Goal: Task Accomplishment & Management: Manage account settings

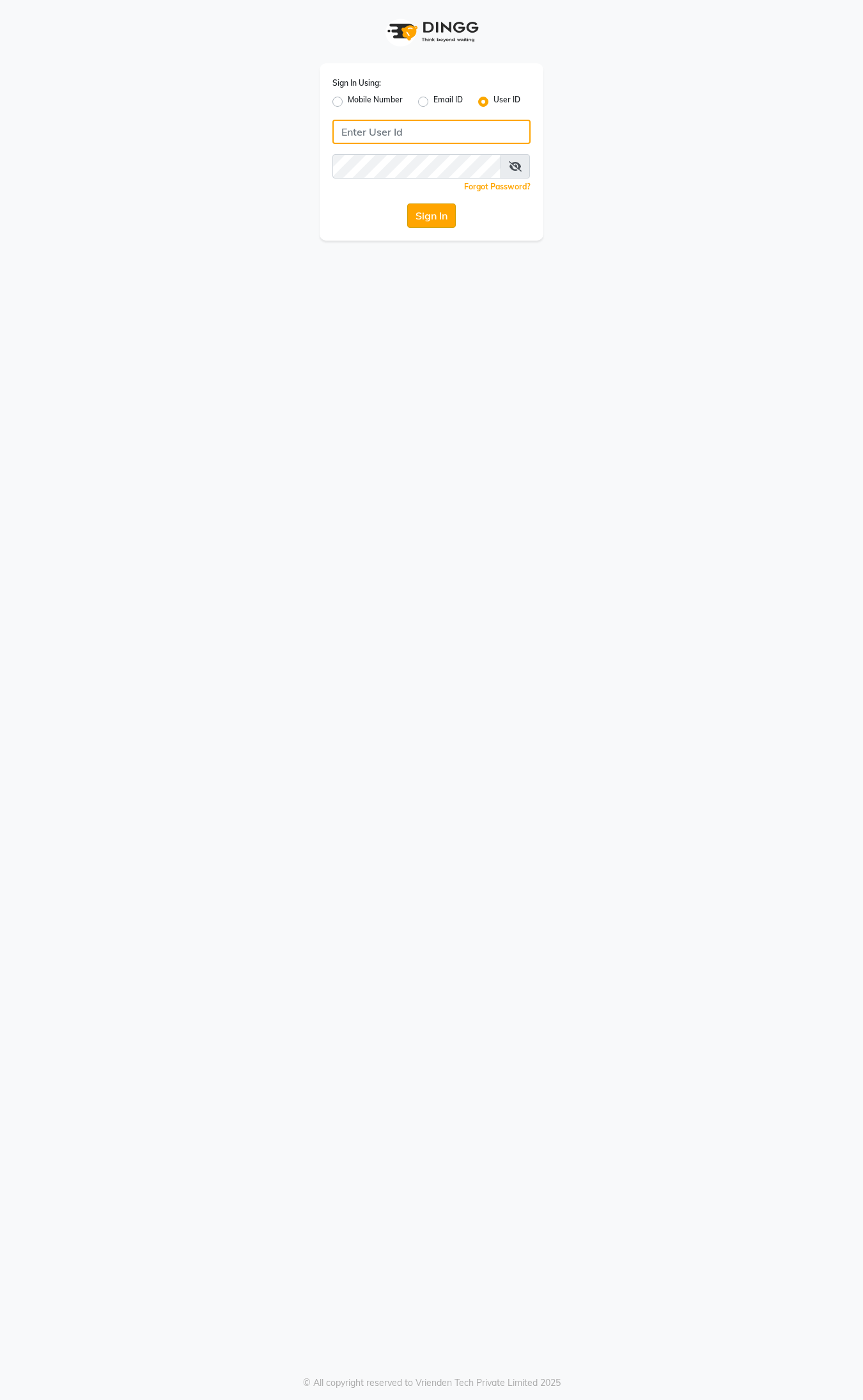
type input "9395702133"
click at [419, 215] on button "Sign In" at bounding box center [431, 215] width 49 height 24
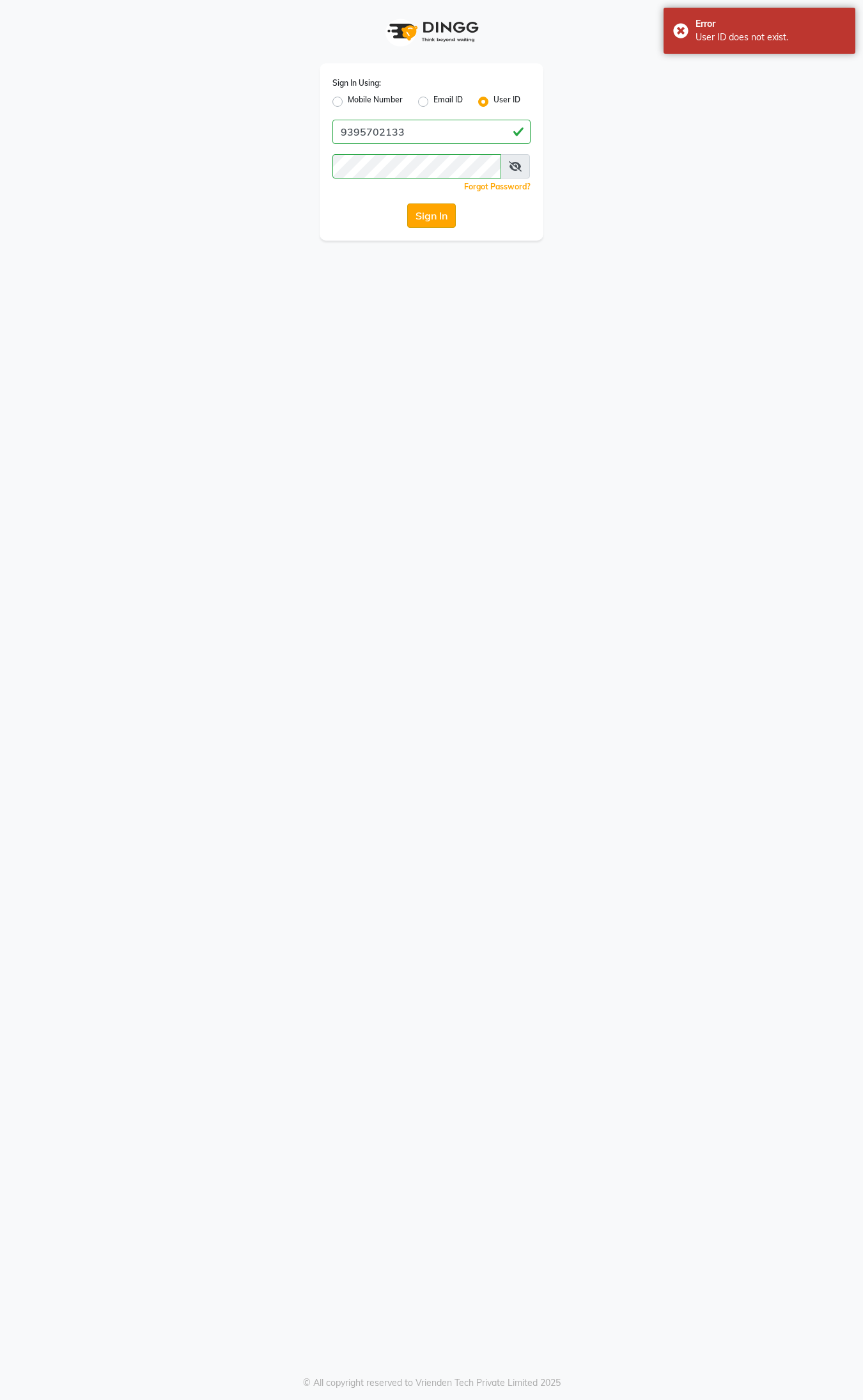
click at [419, 215] on button "Sign In" at bounding box center [431, 215] width 49 height 24
click at [446, 215] on button "Sign In" at bounding box center [431, 215] width 49 height 24
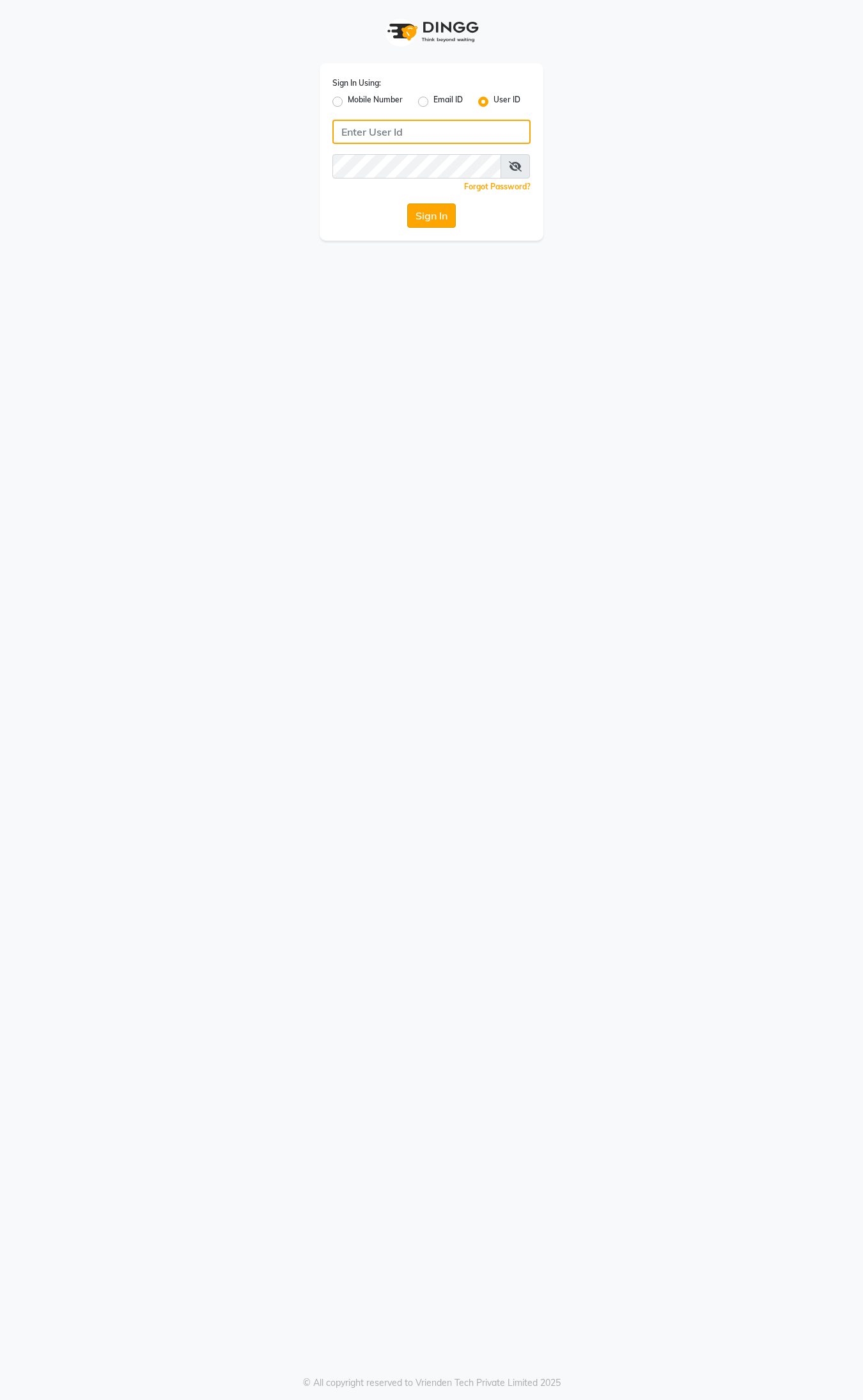
type input "9395702133"
click at [447, 221] on button "Sign In" at bounding box center [431, 215] width 49 height 24
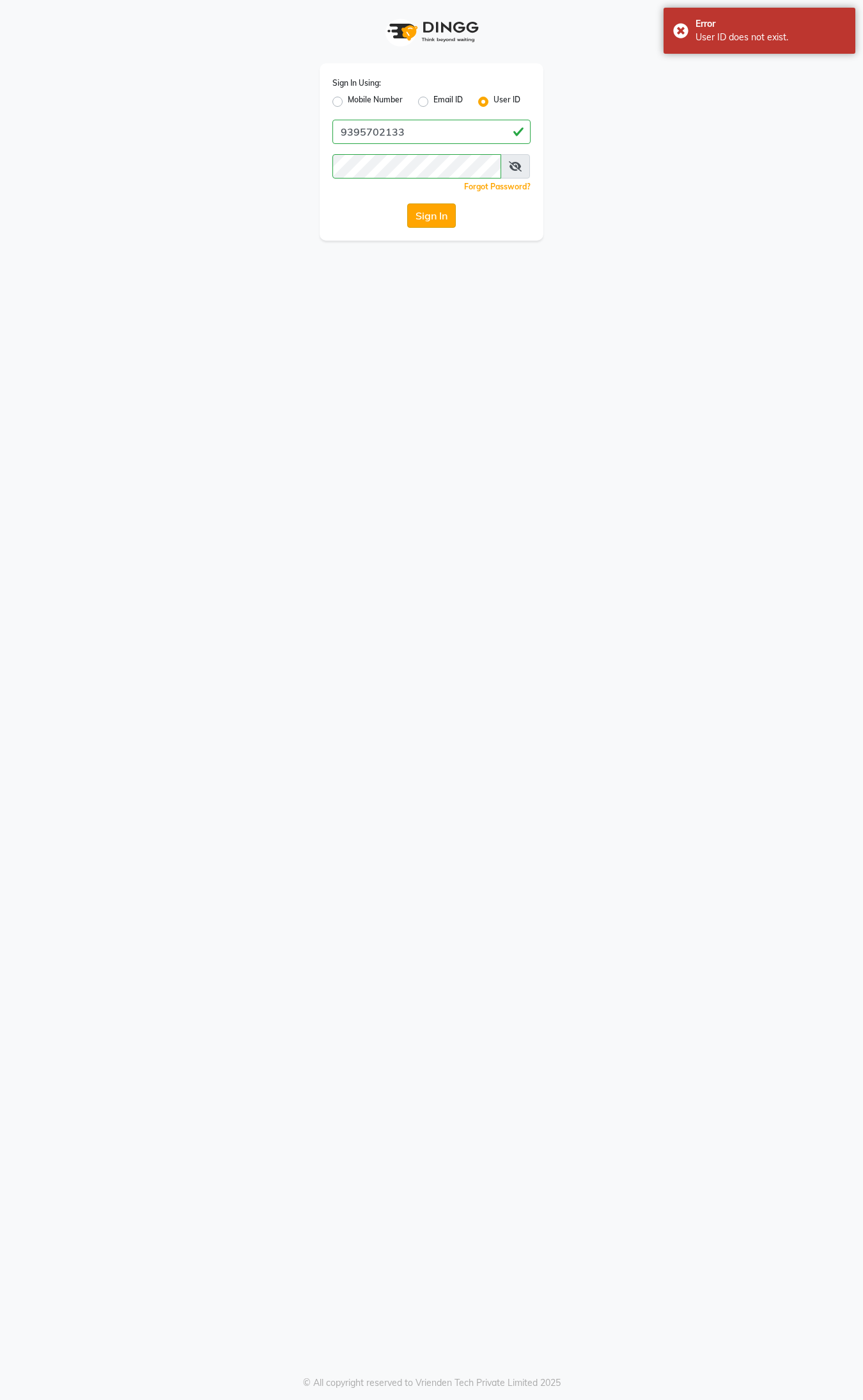
click at [445, 222] on button "Sign In" at bounding box center [431, 215] width 49 height 24
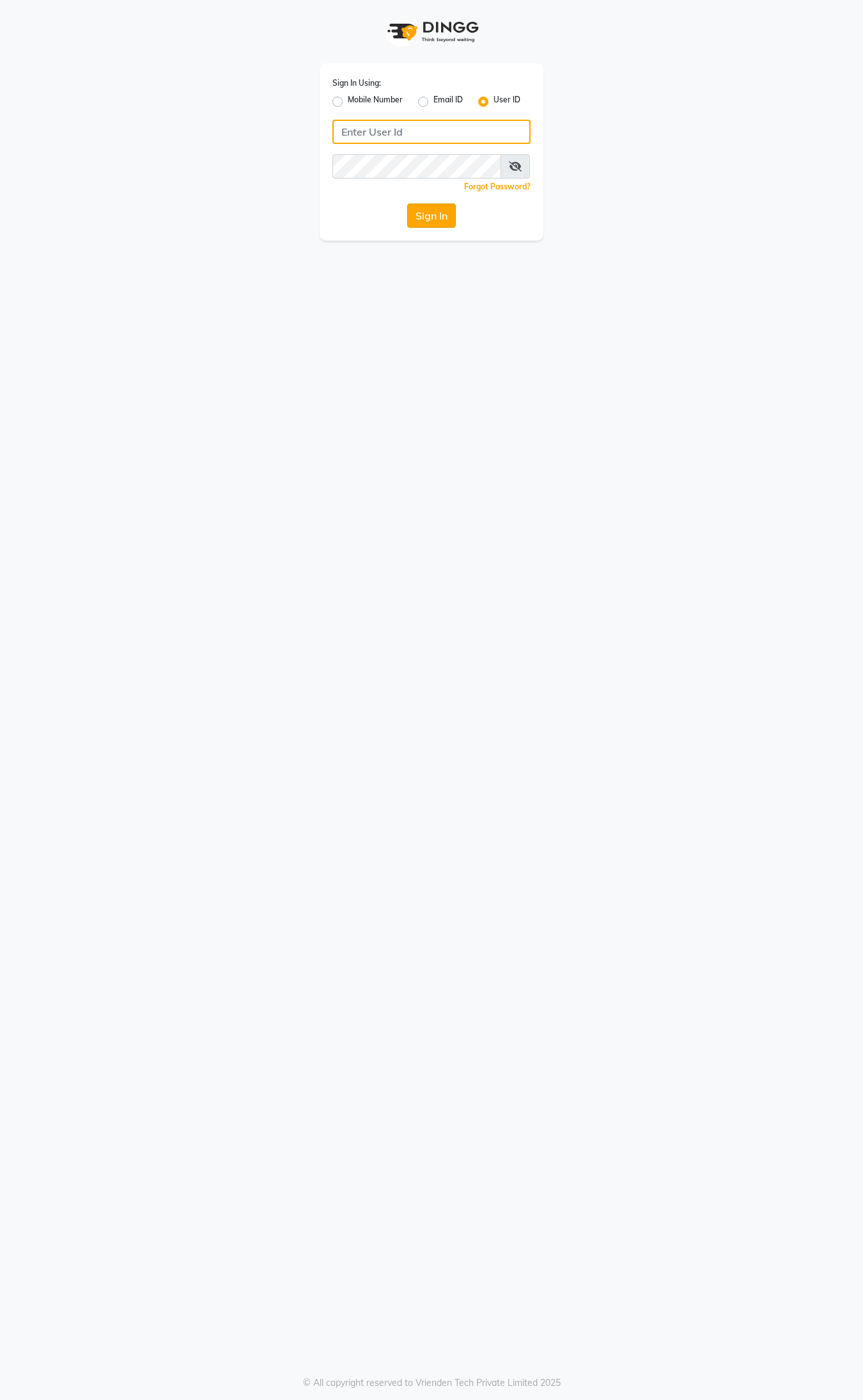
type input "9395702133"
click at [417, 220] on button "Sign In" at bounding box center [431, 215] width 49 height 24
